Goal: Navigation & Orientation: Understand site structure

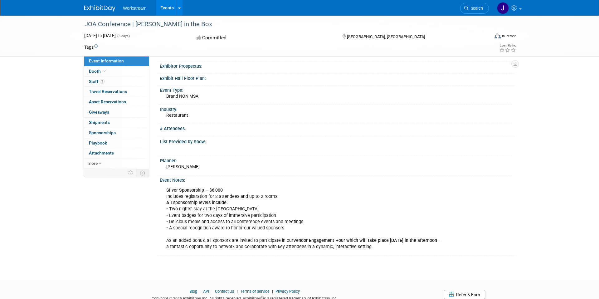
scroll to position [127, 0]
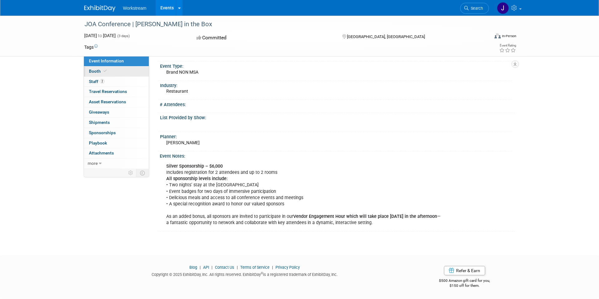
click at [96, 72] on span "Booth" at bounding box center [98, 71] width 19 height 5
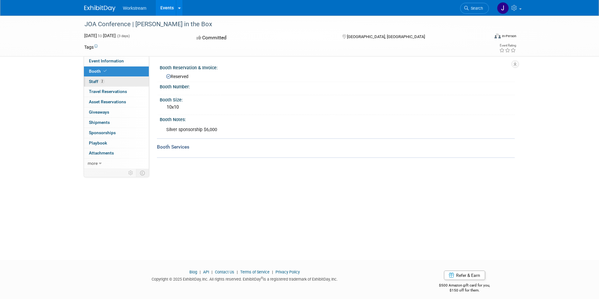
click at [95, 82] on span "Staff 2" at bounding box center [97, 81] width 16 height 5
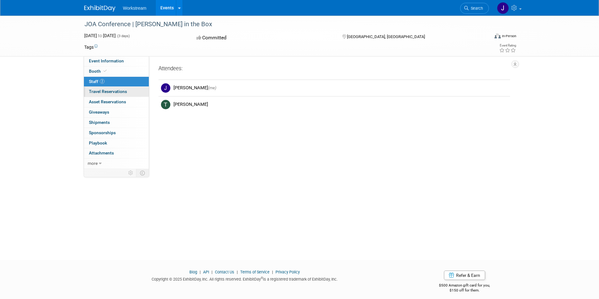
click at [98, 93] on span "Travel Reservations 0" at bounding box center [108, 91] width 38 height 5
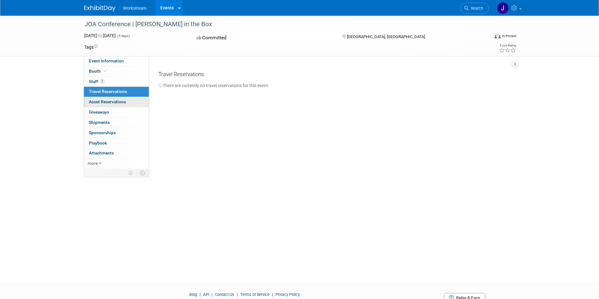
click at [104, 101] on span "Asset Reservations 0" at bounding box center [107, 101] width 37 height 5
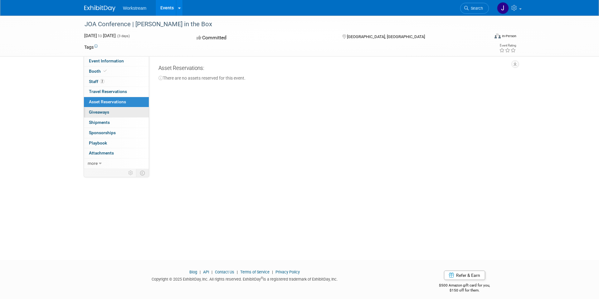
click at [108, 113] on span "Giveaways 0" at bounding box center [99, 112] width 20 height 5
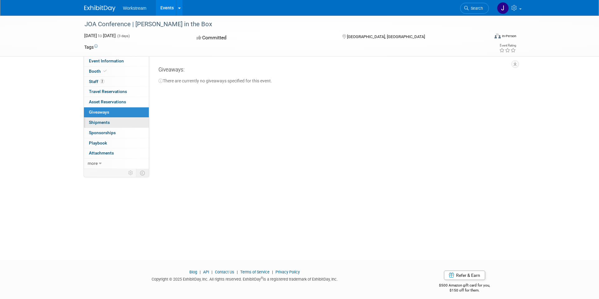
click at [106, 122] on span "Shipments 0" at bounding box center [99, 122] width 21 height 5
click at [107, 133] on span "Sponsorships 0" at bounding box center [102, 132] width 27 height 5
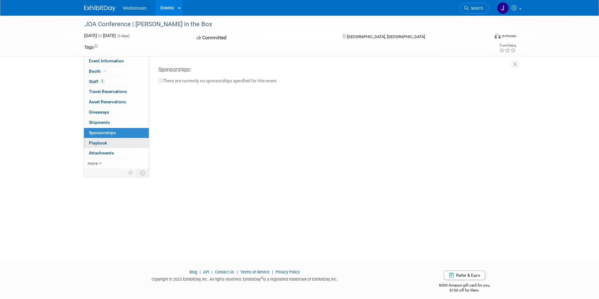
click at [106, 145] on span "Playbook 0" at bounding box center [98, 142] width 18 height 5
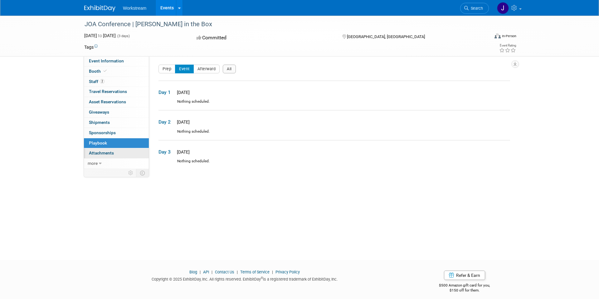
click at [110, 152] on span "Attachments 0" at bounding box center [101, 152] width 25 height 5
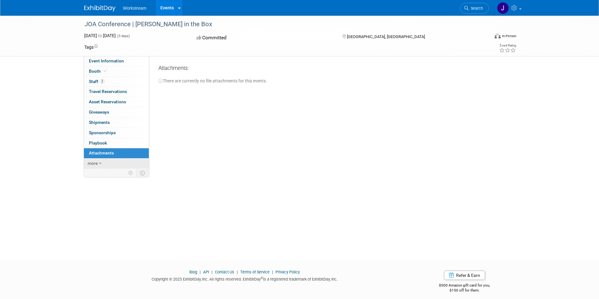
click at [97, 163] on span "more" at bounding box center [93, 163] width 10 height 5
click at [108, 173] on span "Event Binder (.pdf export)" at bounding box center [114, 173] width 50 height 5
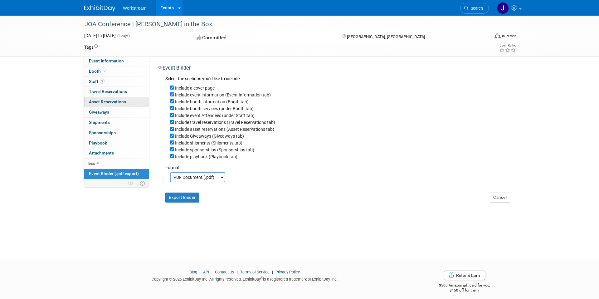
click at [104, 100] on span "Asset Reservations 0" at bounding box center [107, 101] width 37 height 5
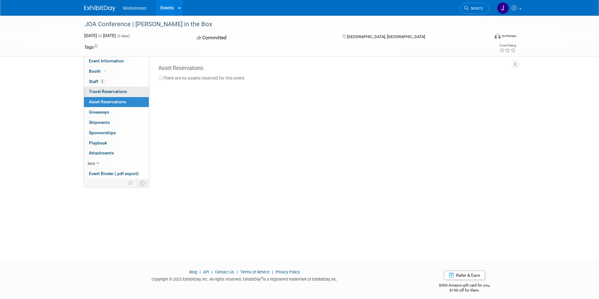
click at [103, 92] on span "Travel Reservations 0" at bounding box center [108, 91] width 38 height 5
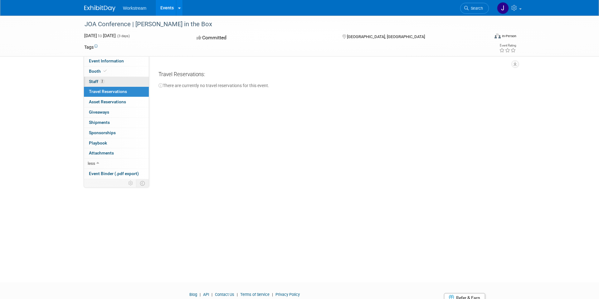
click at [95, 80] on span "Staff 2" at bounding box center [97, 81] width 16 height 5
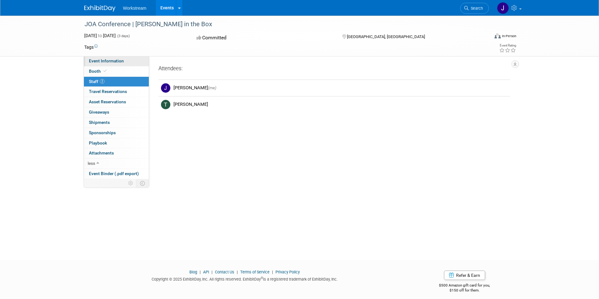
click at [96, 62] on span "Event Information" at bounding box center [106, 60] width 35 height 5
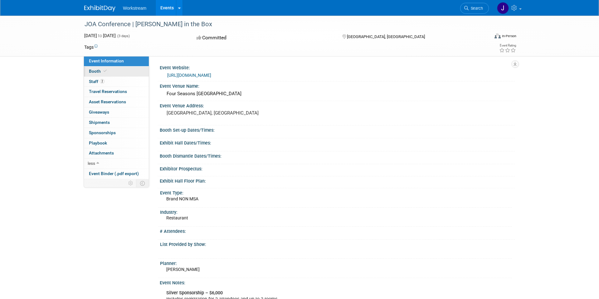
click at [96, 71] on span "Booth" at bounding box center [98, 71] width 19 height 5
